Goal: Task Accomplishment & Management: Manage account settings

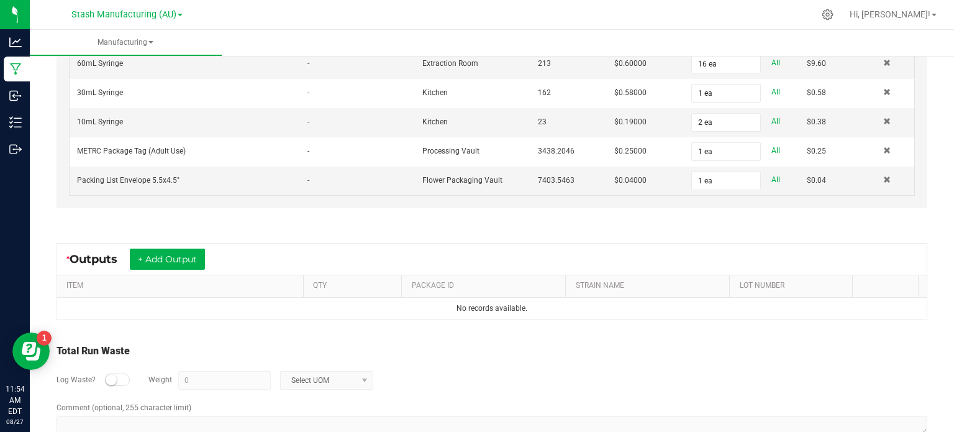
scroll to position [731, 0]
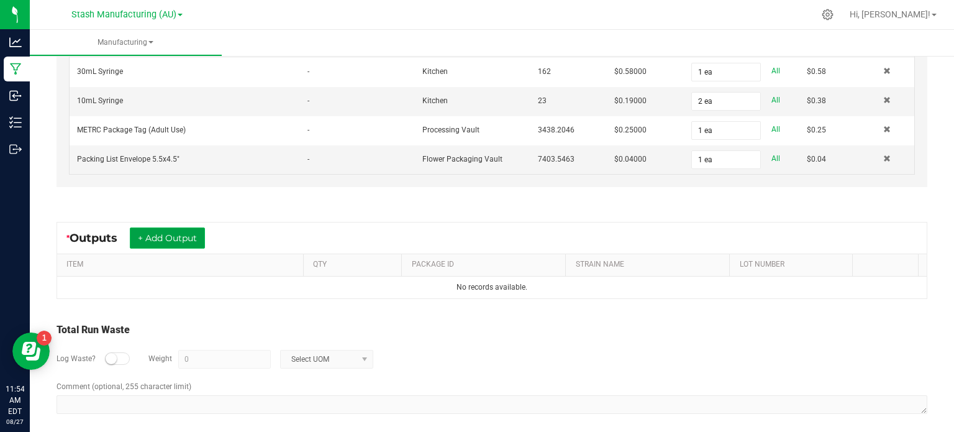
click at [170, 230] on button "+ Add Output" at bounding box center [167, 237] width 75 height 21
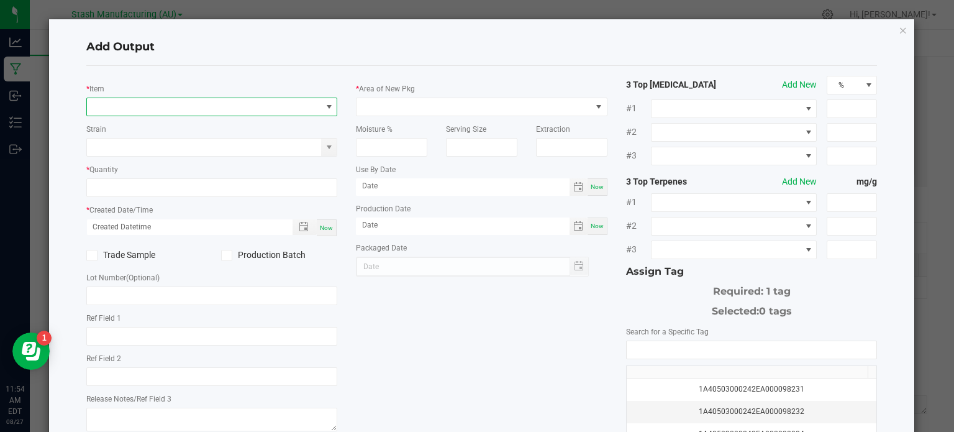
click at [243, 108] on span "NO DATA FOUND" at bounding box center [204, 106] width 235 height 17
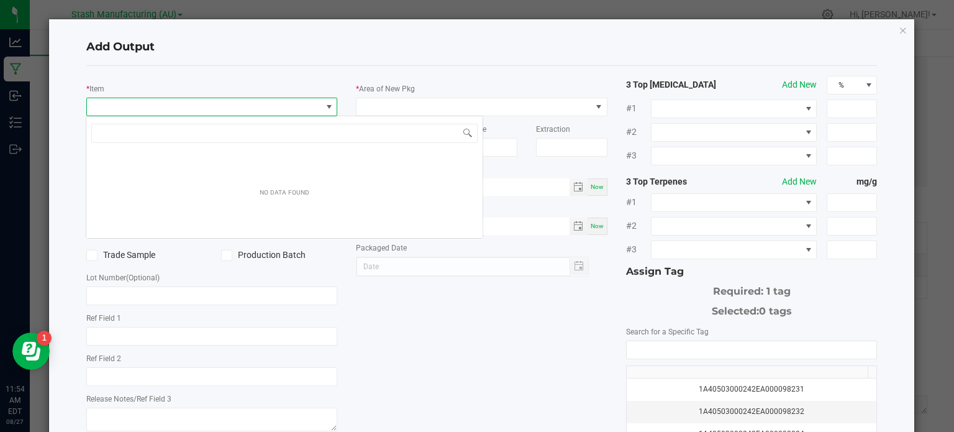
scroll to position [18, 248]
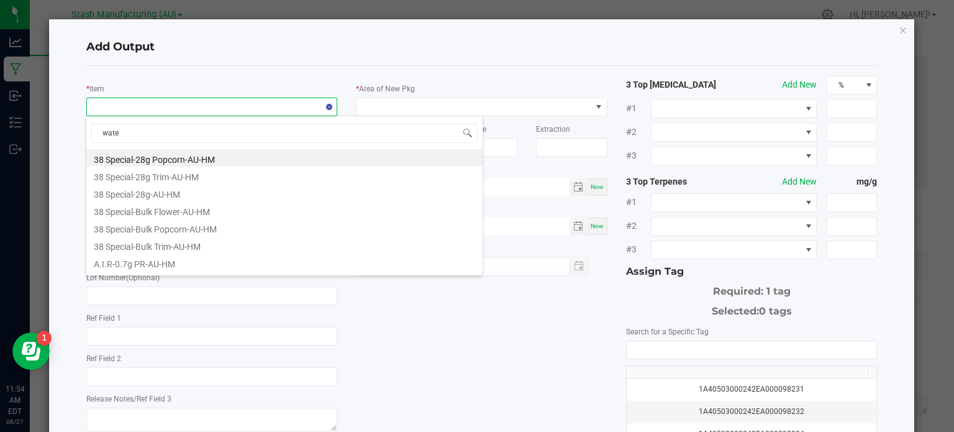
type input "water"
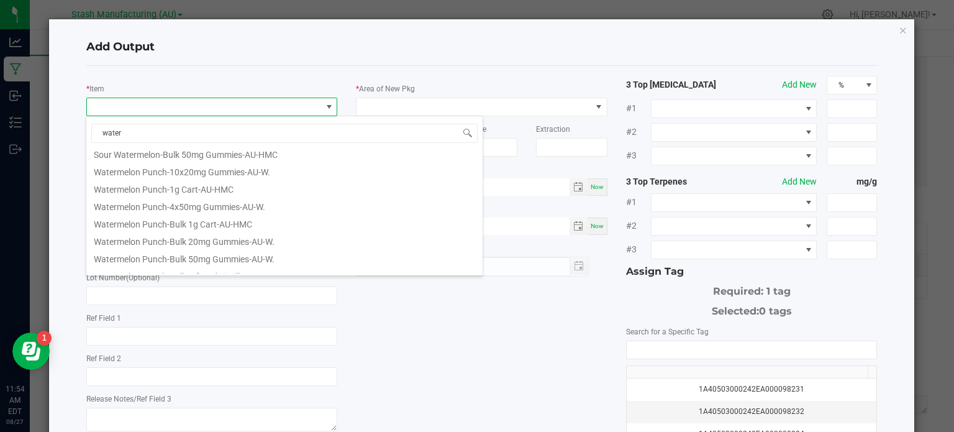
scroll to position [84, 0]
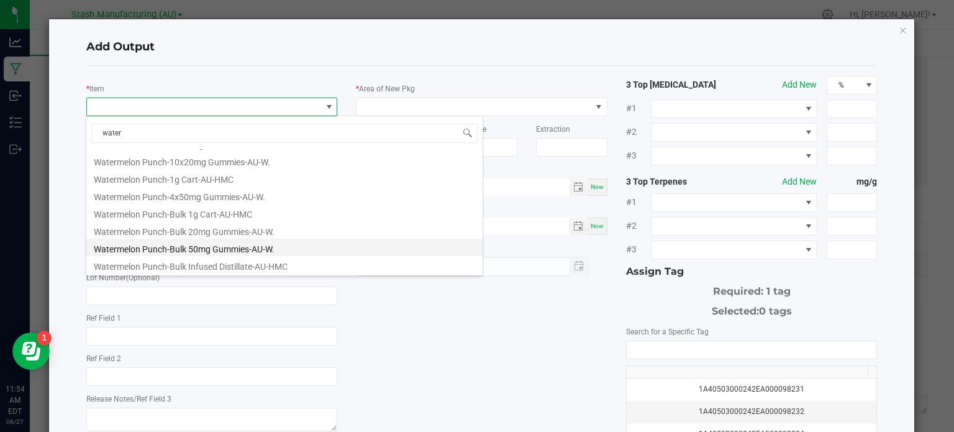
click at [230, 250] on li "Watermelon Punch-Bulk 50mg Gummies-AU-W." at bounding box center [284, 246] width 396 height 17
type input "0 ea"
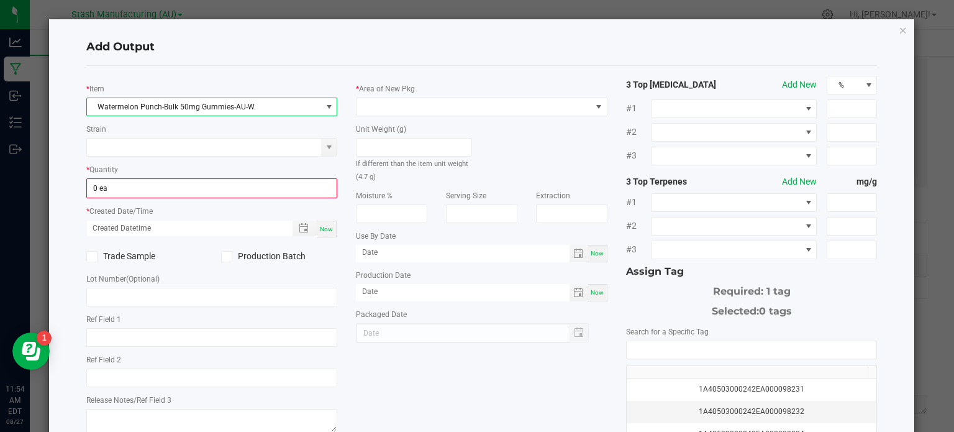
click at [222, 256] on icon at bounding box center [226, 256] width 8 height 0
click at [0, 0] on input "Production Batch" at bounding box center [0, 0] width 0 height 0
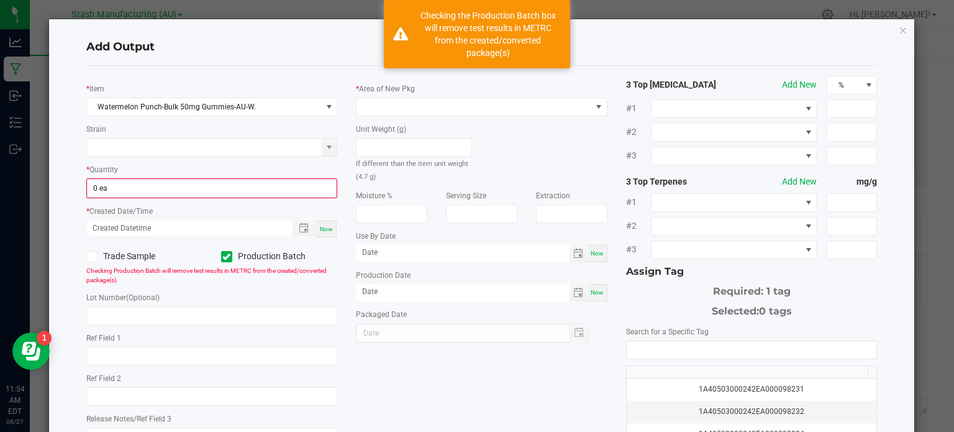
click at [322, 226] on span "Now" at bounding box center [326, 228] width 13 height 7
type input "[DATE] 11:54 AM"
type input "[DATE]"
click at [168, 317] on input "text" at bounding box center [211, 315] width 251 height 19
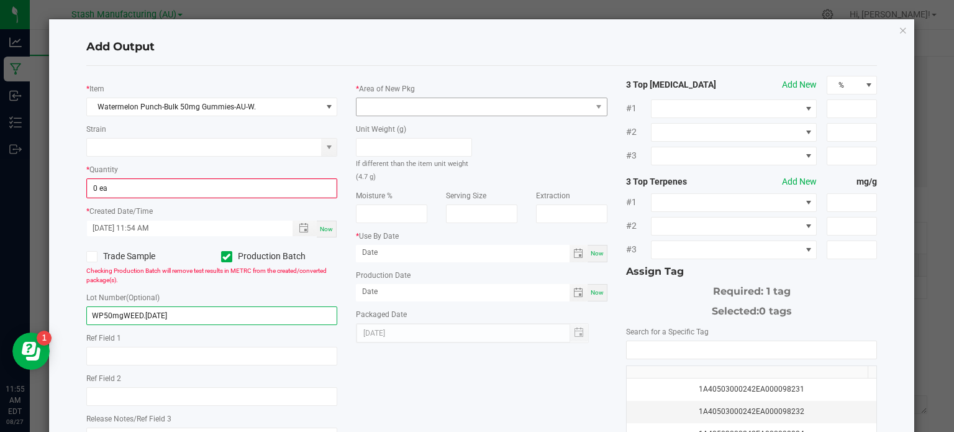
type input "WP50mgWEED.[DATE]"
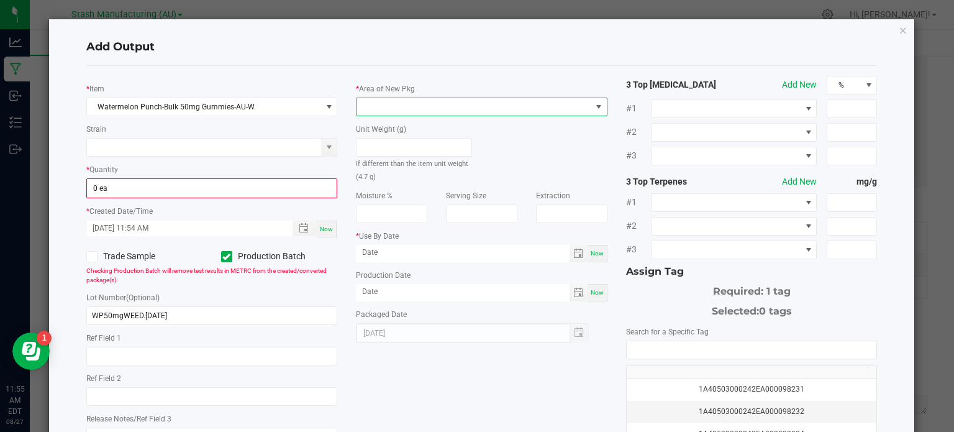
click at [427, 107] on span at bounding box center [473, 106] width 235 height 17
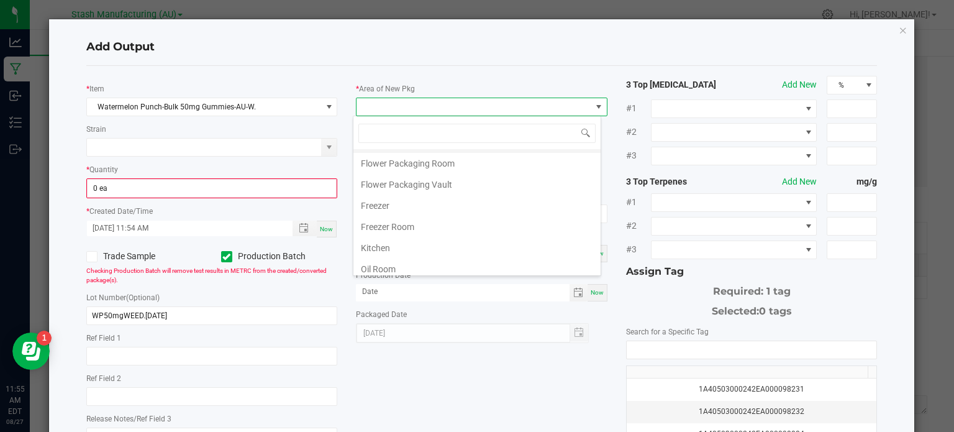
scroll to position [79, 0]
click at [377, 266] on li "Oil Room" at bounding box center [476, 270] width 247 height 21
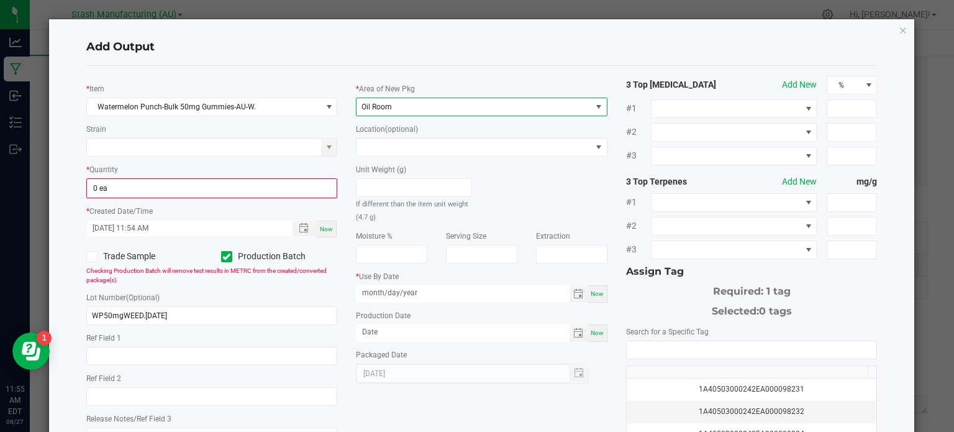
click at [377, 295] on input "month/day/year" at bounding box center [463, 293] width 214 height 16
type input "[DATE]"
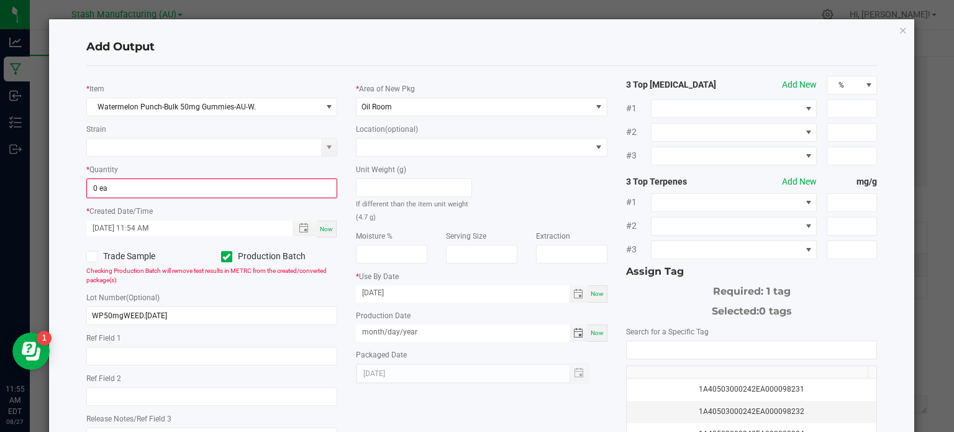
click at [373, 337] on input "month/day/year" at bounding box center [463, 332] width 214 height 16
type input "[DATE]"
click at [527, 176] on div "Unit Weight (g) If different than the item unit weight (4.7 g)" at bounding box center [481, 189] width 270 height 66
click at [682, 348] on input "NO DATA FOUND" at bounding box center [751, 349] width 250 height 17
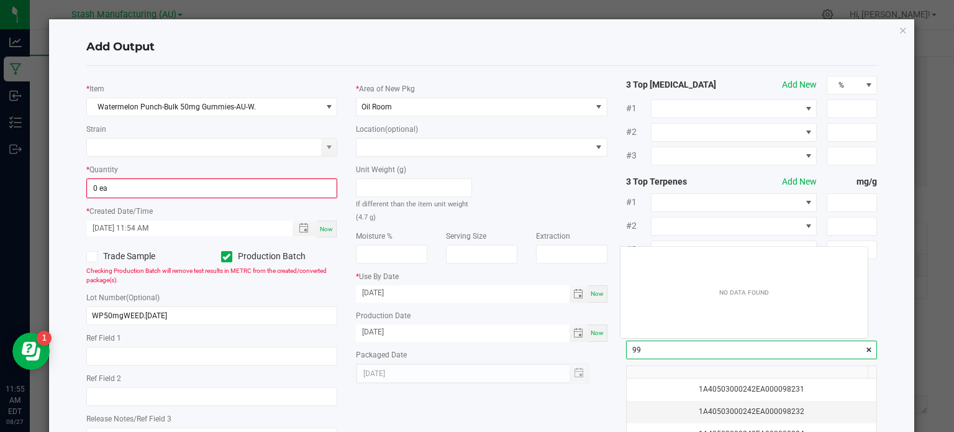
scroll to position [17, 248]
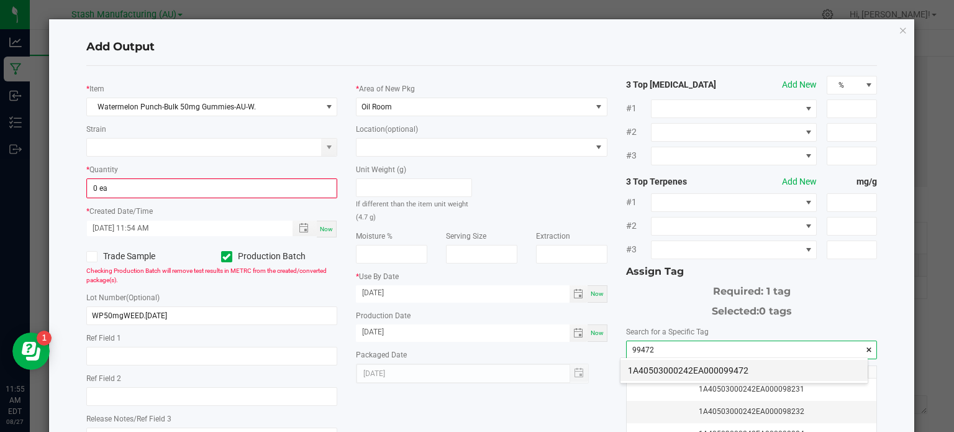
click at [673, 365] on li "1A40503000242EA000099472" at bounding box center [743, 369] width 247 height 21
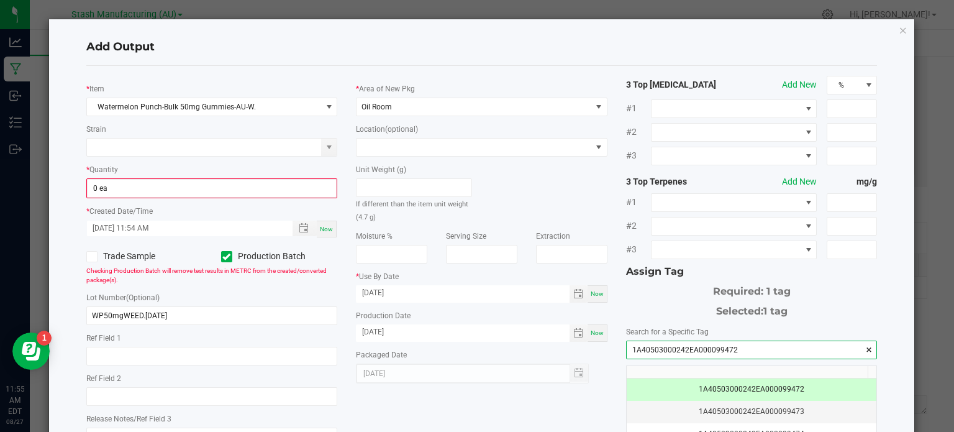
type input "1A40503000242EA000099472"
click at [98, 188] on input "0" at bounding box center [212, 187] width 249 height 17
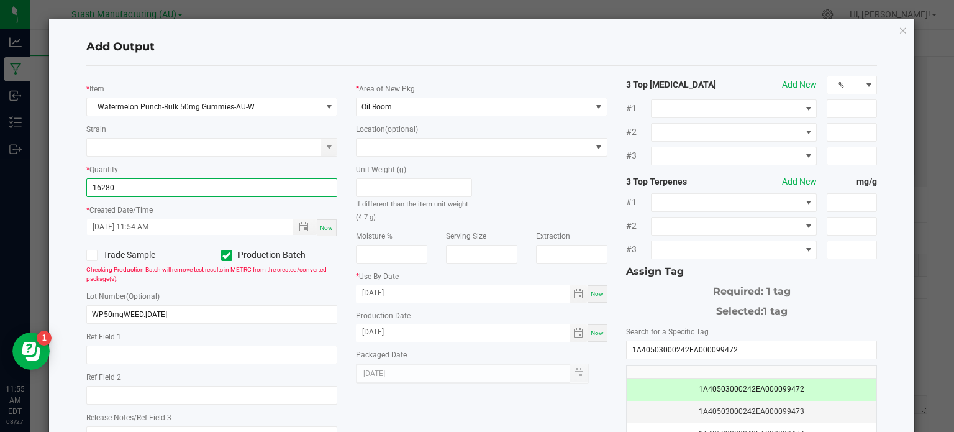
type input "16280 ea"
click at [77, 176] on div "* Item Watermelon Punch-Bulk 50mg Gummies-AU-W. Strain * Quantity 16280 ea * Cr…" at bounding box center [212, 264] width 270 height 377
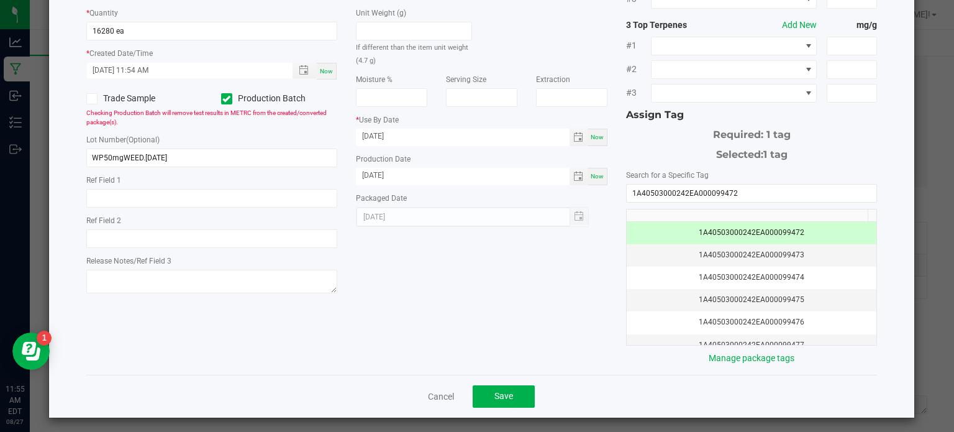
scroll to position [159, 0]
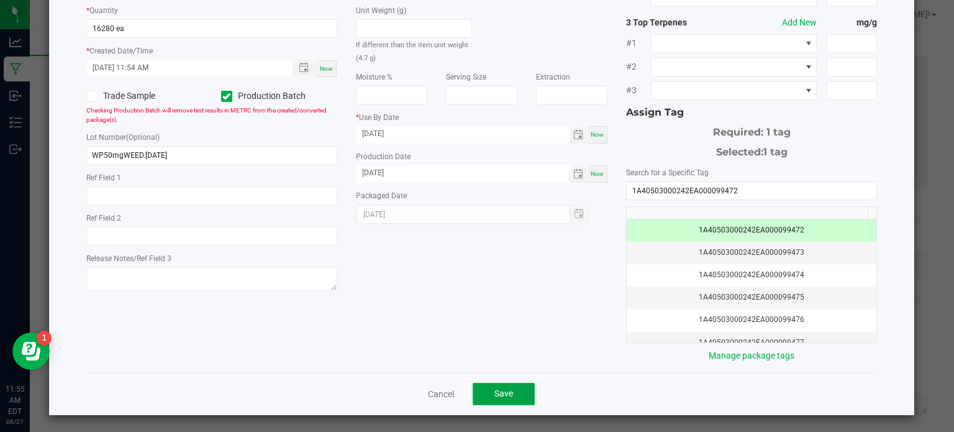
click at [494, 388] on span "Save" at bounding box center [503, 393] width 19 height 10
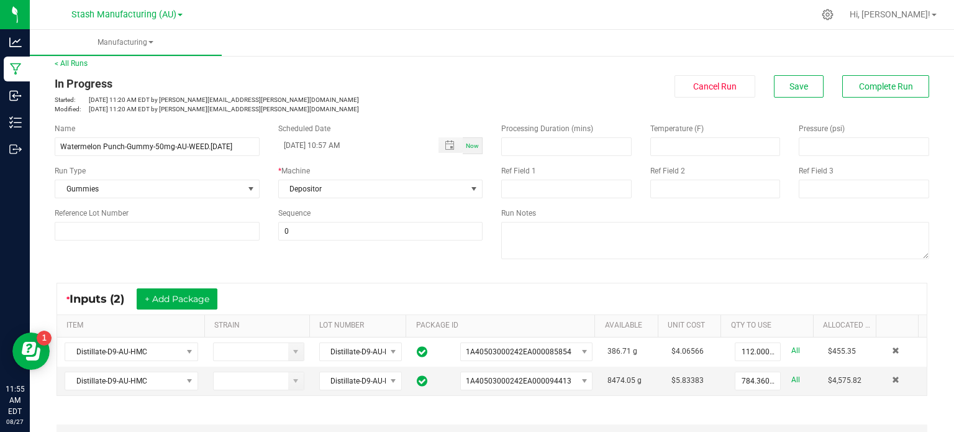
scroll to position [0, 0]
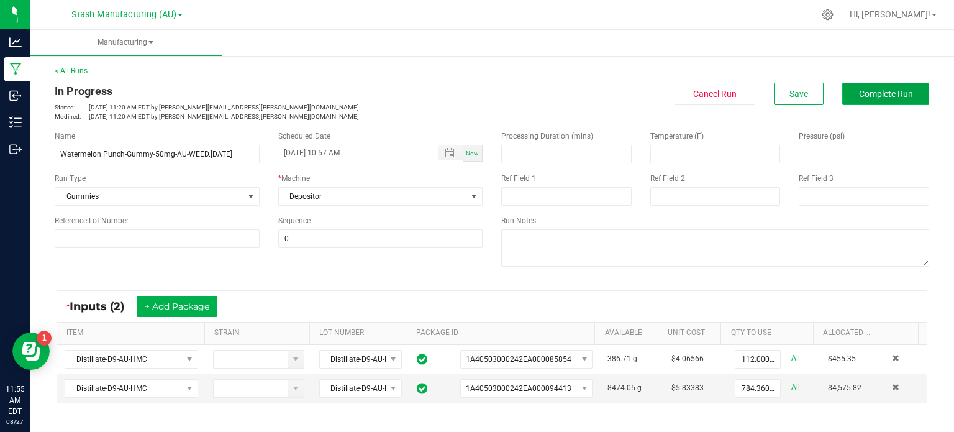
click at [869, 92] on span "Complete Run" at bounding box center [886, 94] width 54 height 10
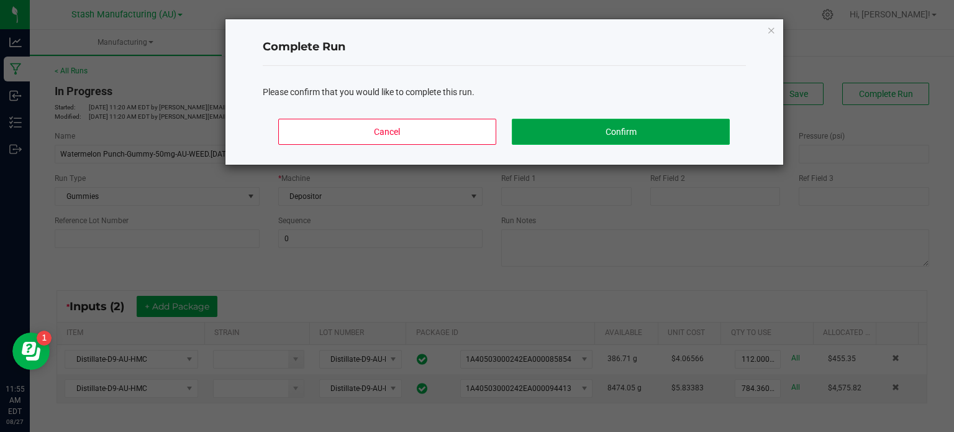
click at [662, 129] on button "Confirm" at bounding box center [620, 132] width 217 height 26
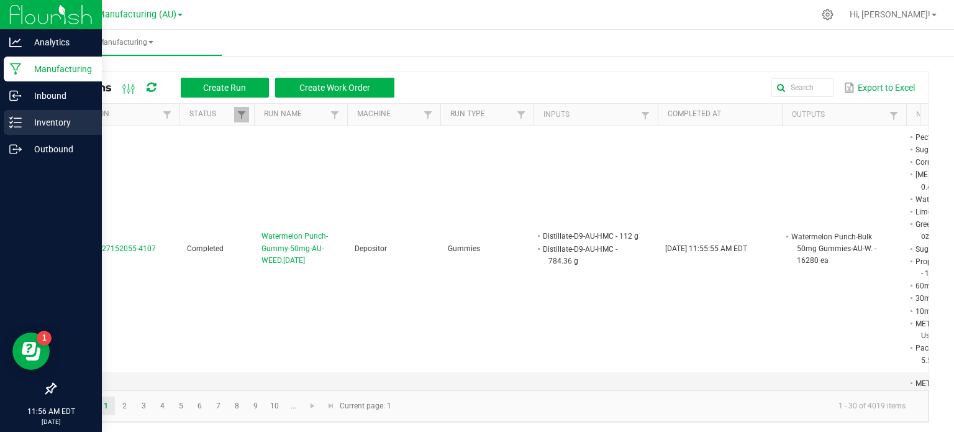
click at [40, 125] on p "Inventory" at bounding box center [59, 122] width 75 height 15
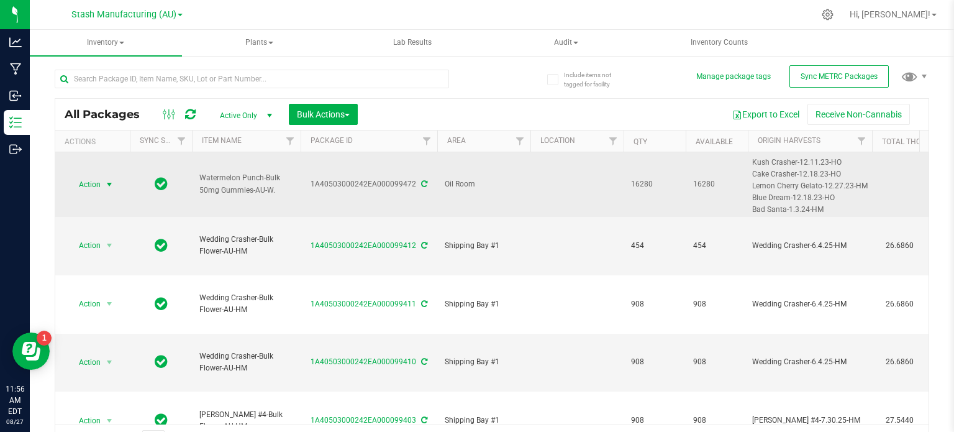
click at [111, 183] on span "select" at bounding box center [109, 184] width 10 height 10
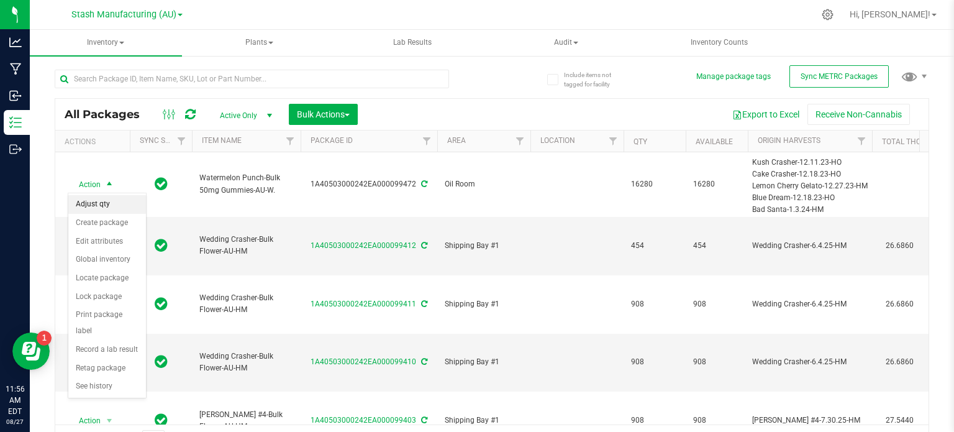
click at [99, 207] on li "Adjust qty" at bounding box center [107, 204] width 78 height 19
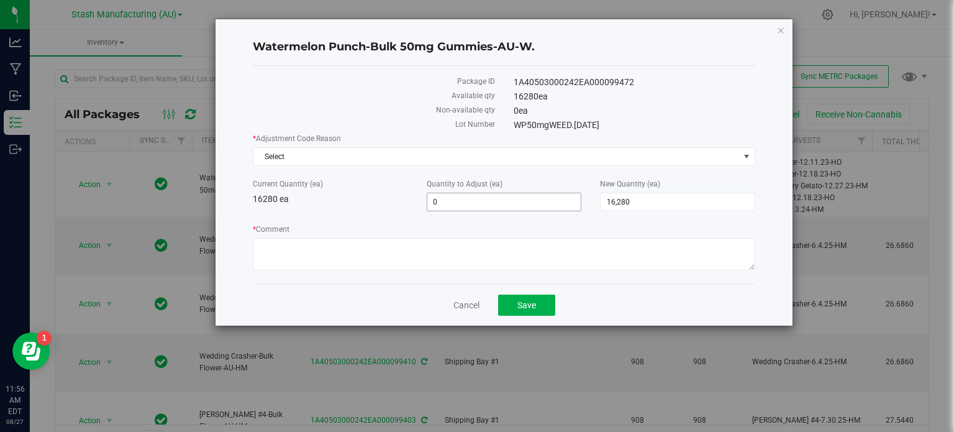
click at [522, 204] on span "0 0" at bounding box center [504, 201] width 155 height 19
type input "-733"
type input "15,547"
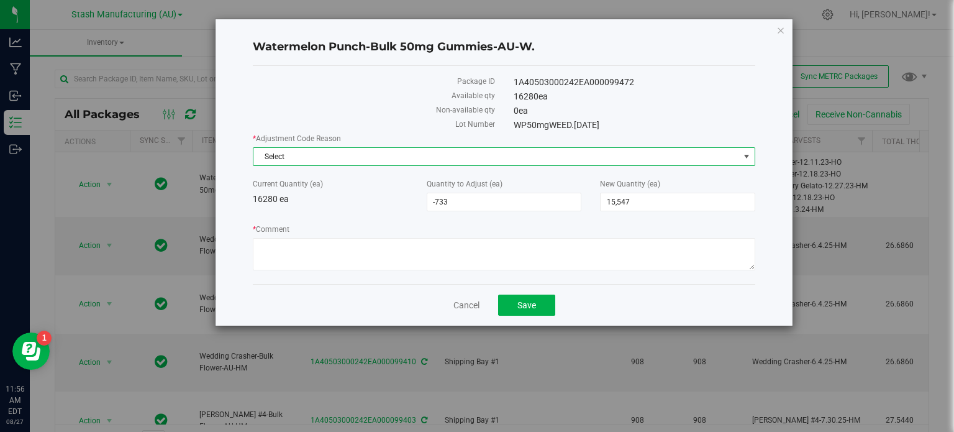
click at [422, 153] on span "Select" at bounding box center [496, 156] width 486 height 17
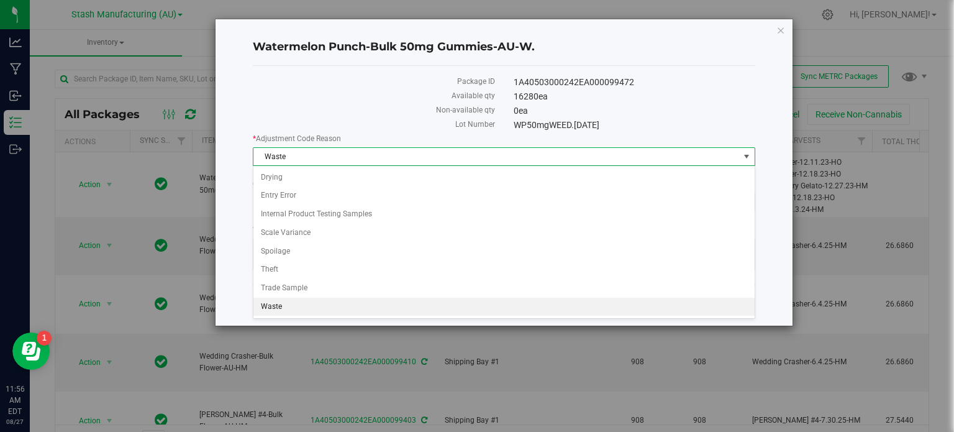
click at [305, 307] on li "Waste" at bounding box center [503, 306] width 501 height 19
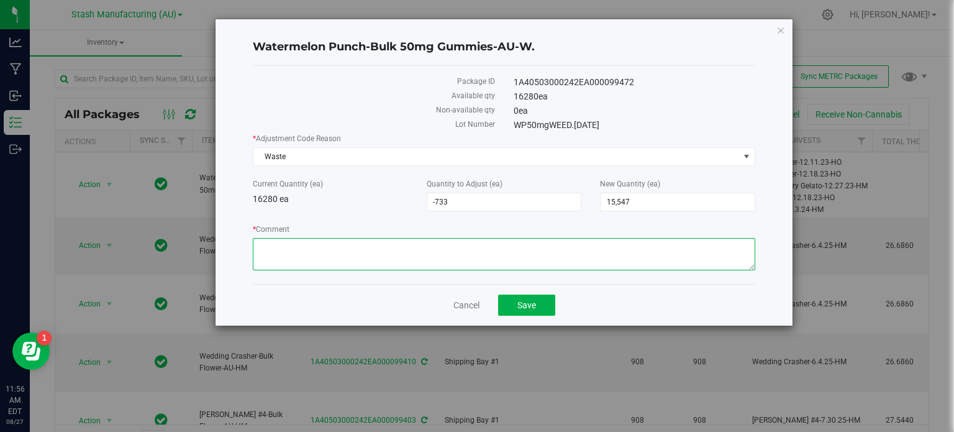
click at [297, 258] on textarea "* Comment" at bounding box center [504, 254] width 502 height 32
type textarea "Waste created from run and initial QC"
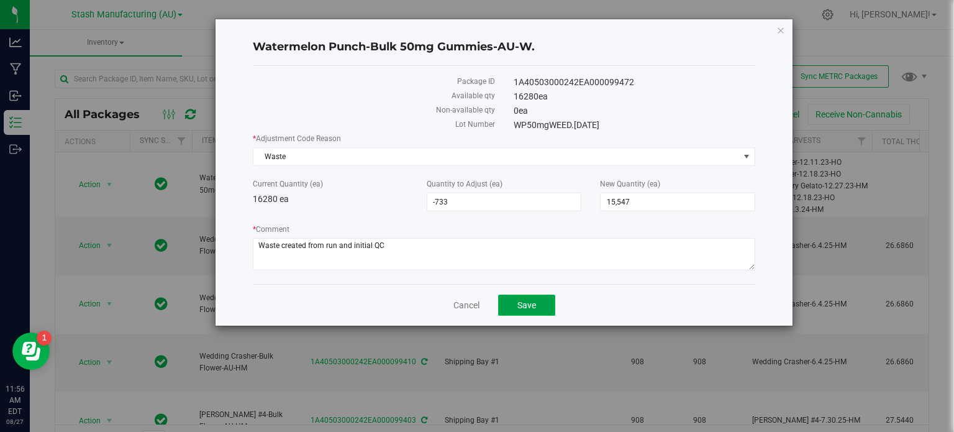
click at [543, 301] on button "Save" at bounding box center [526, 304] width 57 height 21
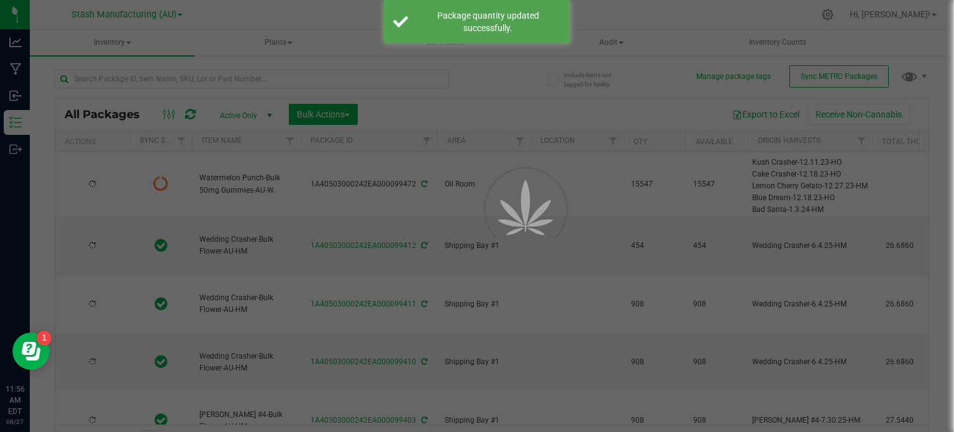
type input "[DATE]"
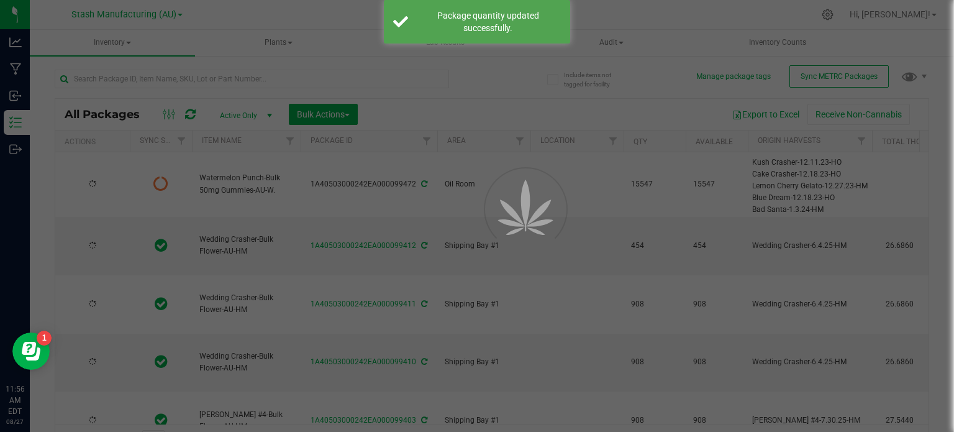
type input "[DATE]"
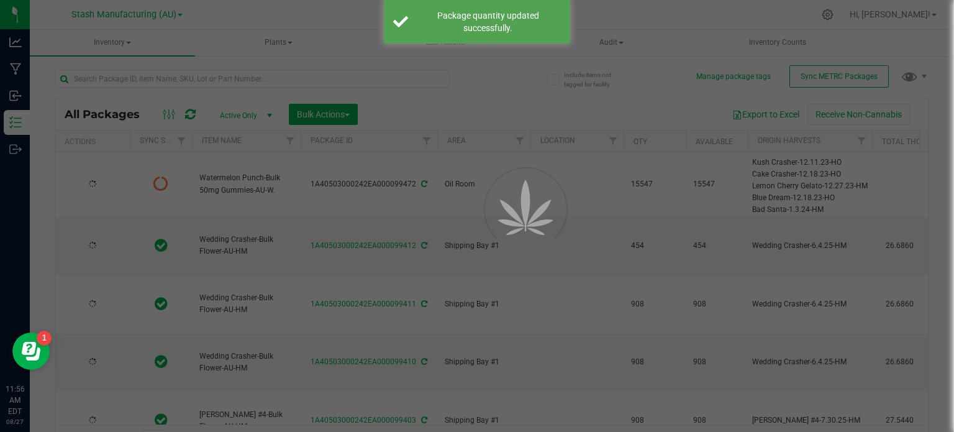
type input "[DATE]"
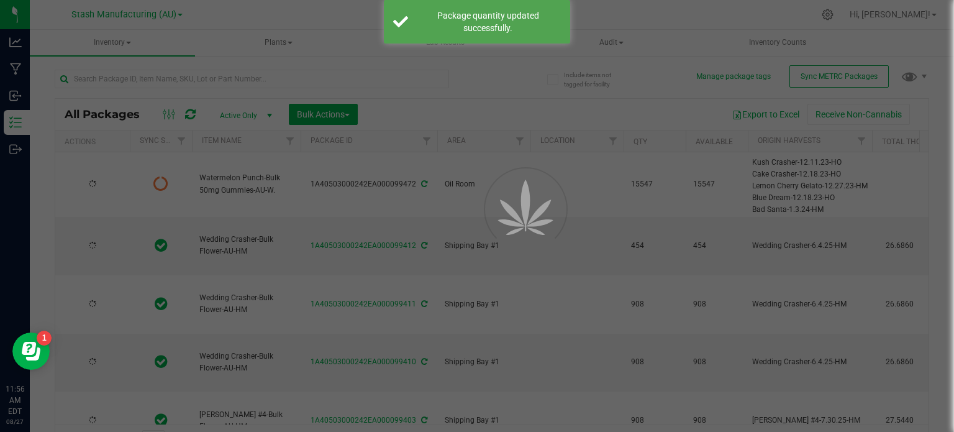
type input "[DATE]"
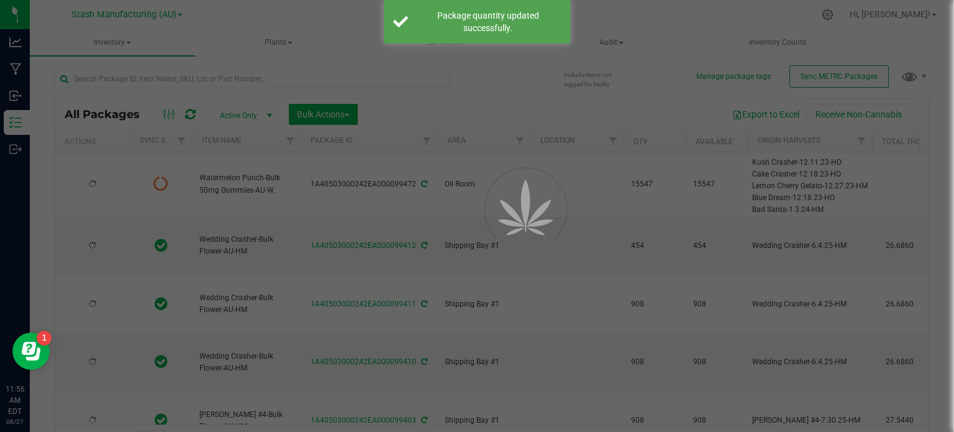
type input "[DATE]"
